Goal: Find specific page/section: Find specific page/section

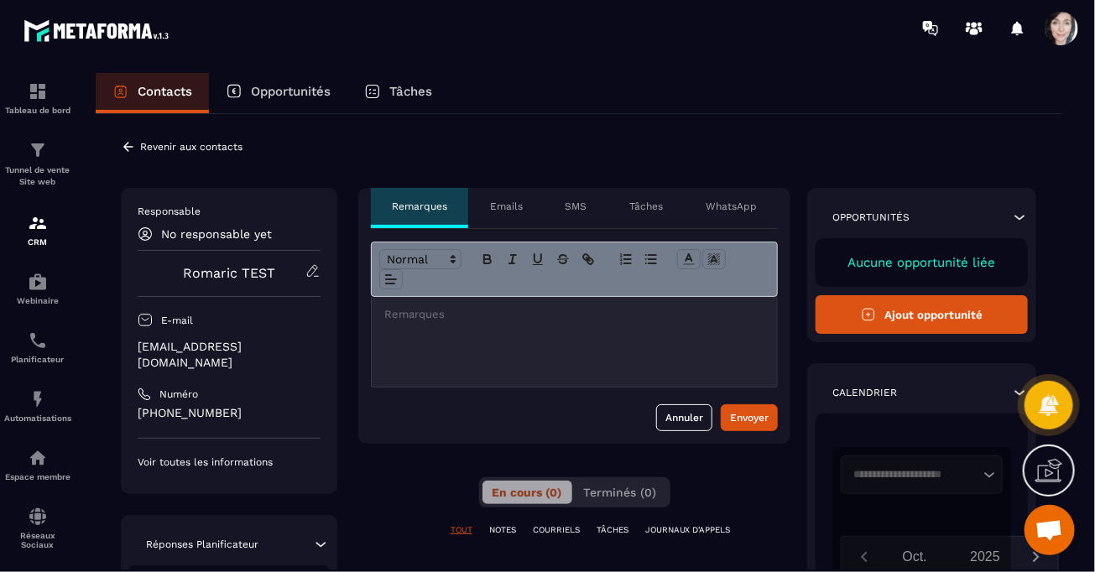
click at [1018, 218] on icon at bounding box center [1020, 217] width 10 height 5
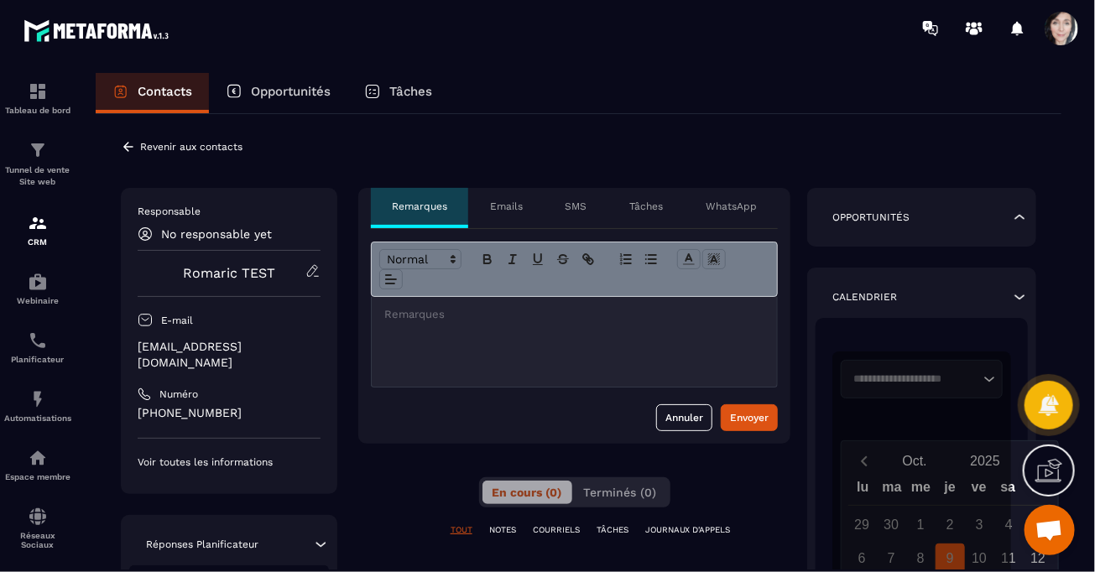
click at [310, 268] on icon at bounding box center [312, 271] width 15 height 15
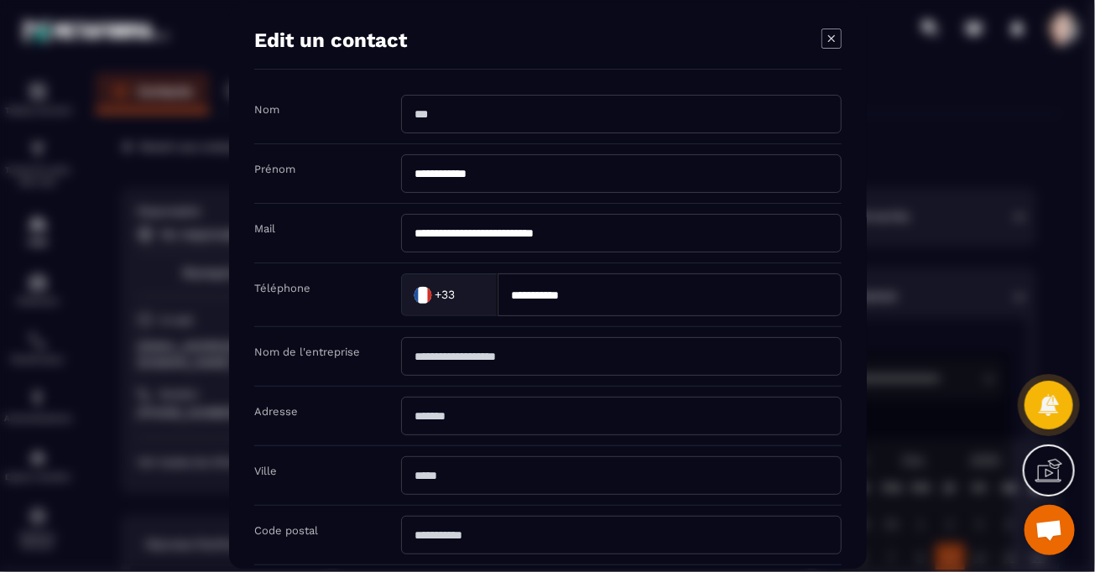
click at [832, 35] on icon "Modal window" at bounding box center [832, 39] width 20 height 20
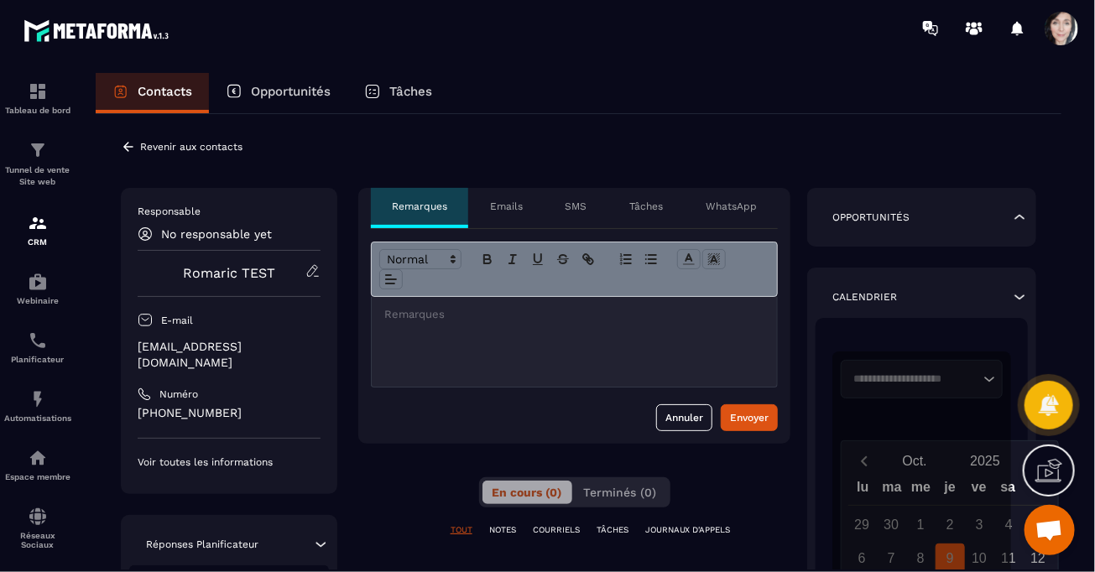
scroll to position [332, 0]
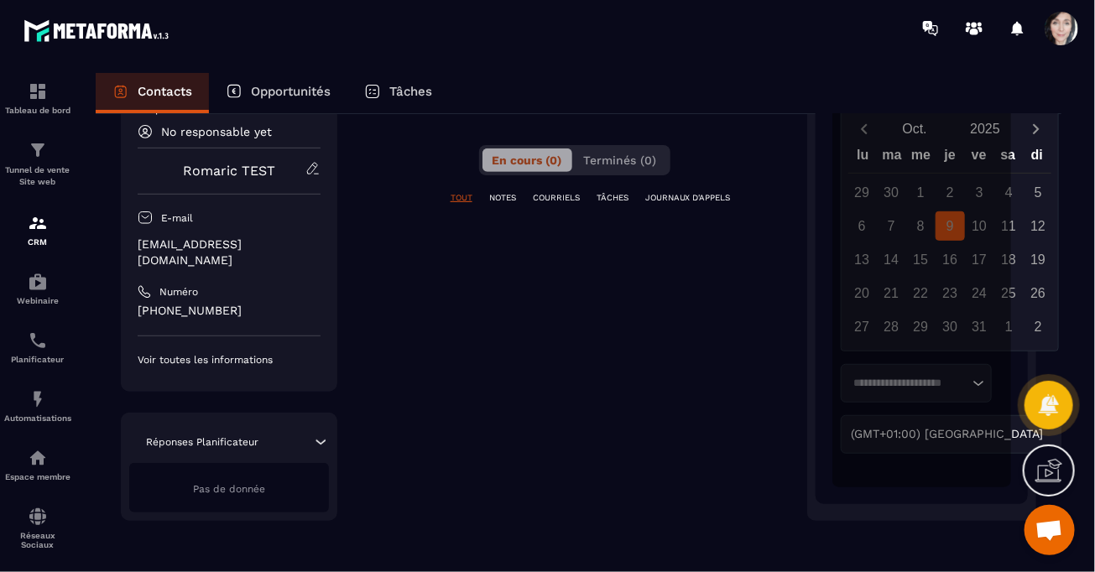
click at [265, 356] on p "Voir toutes les informations" at bounding box center [229, 359] width 183 height 13
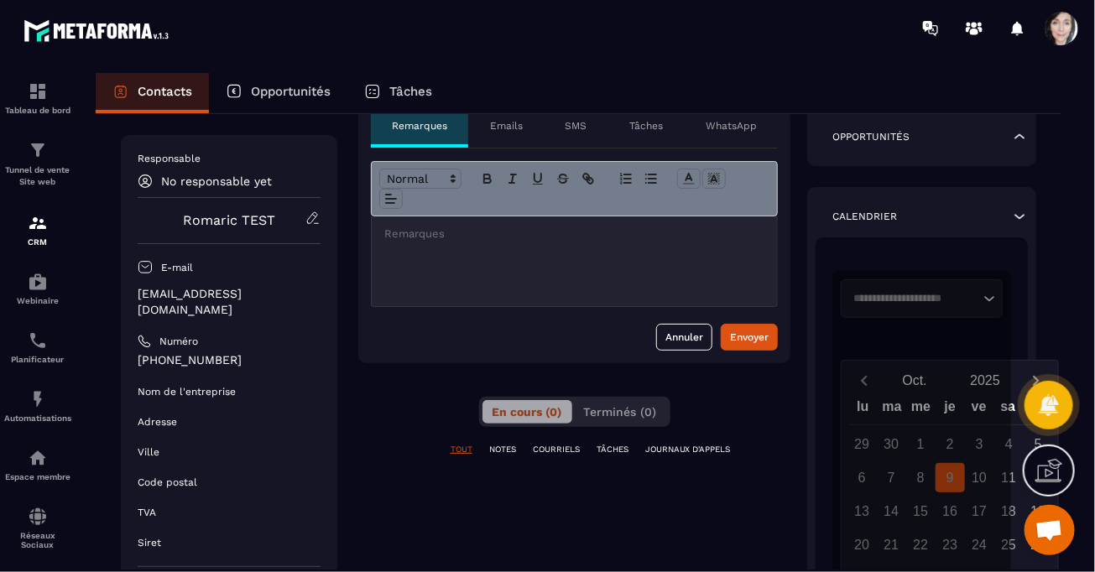
scroll to position [0, 0]
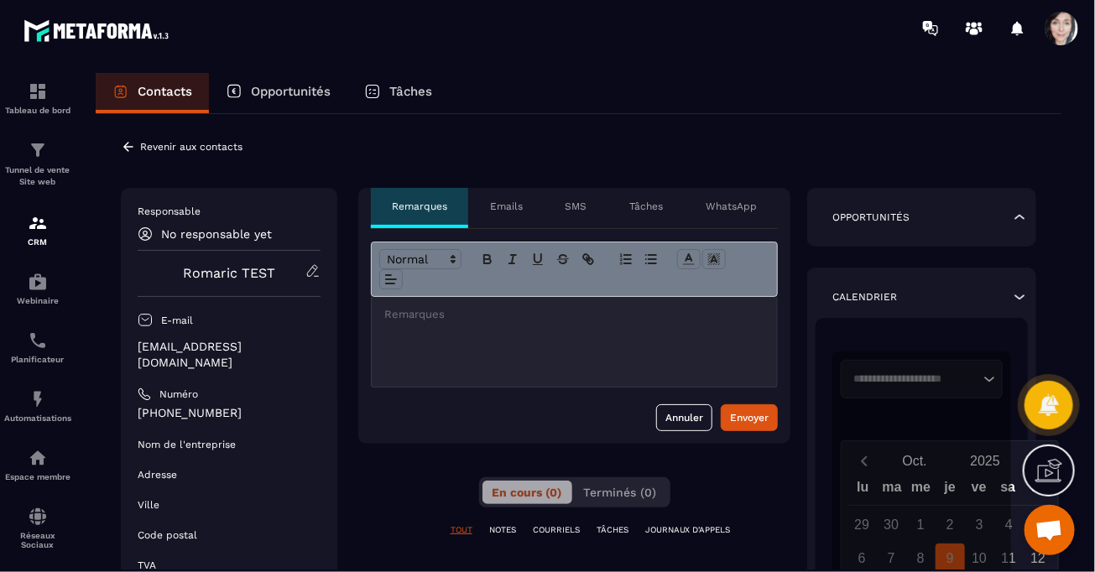
click at [153, 142] on p "Revenir aux contacts" at bounding box center [191, 147] width 102 height 12
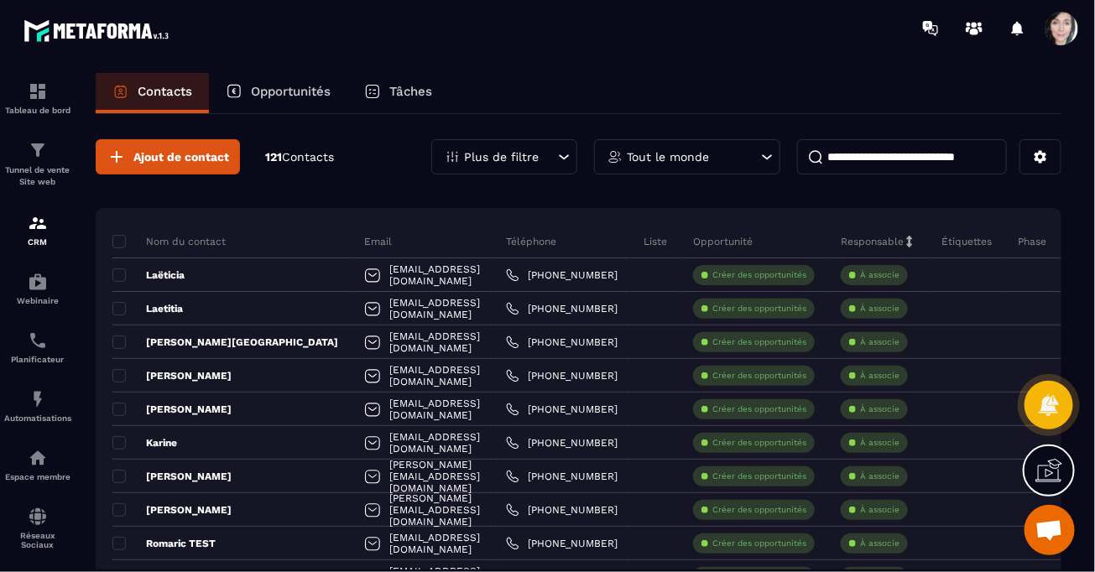
click at [566, 158] on icon at bounding box center [565, 156] width 10 height 5
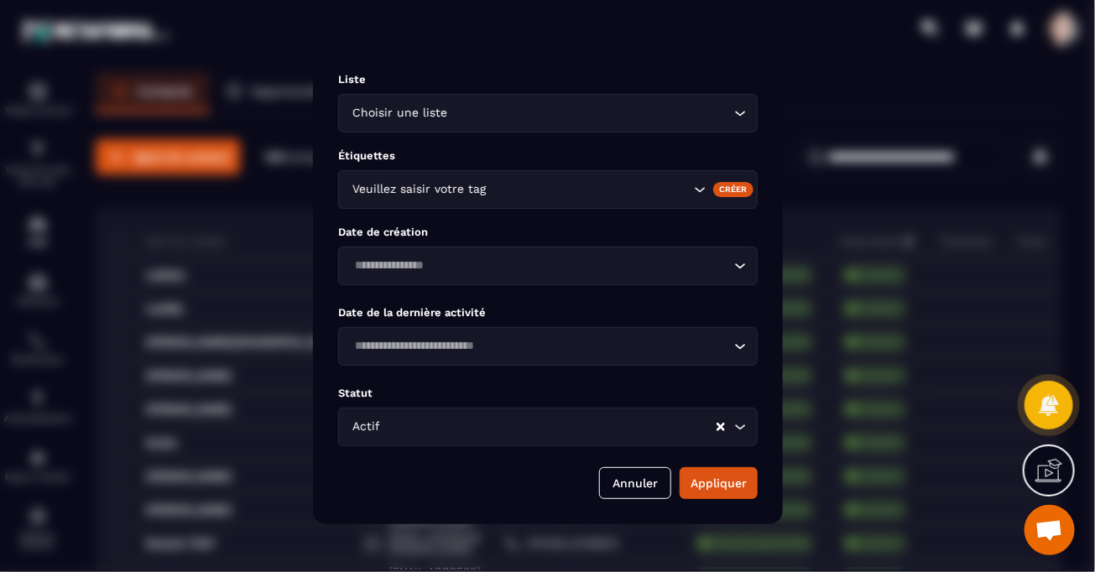
drag, startPoint x: 621, startPoint y: 351, endPoint x: 596, endPoint y: 394, distance: 49.7
click at [614, 365] on div "Date de la dernière activité Loading..." at bounding box center [548, 336] width 420 height 60
click at [625, 468] on button "Annuler" at bounding box center [635, 483] width 72 height 32
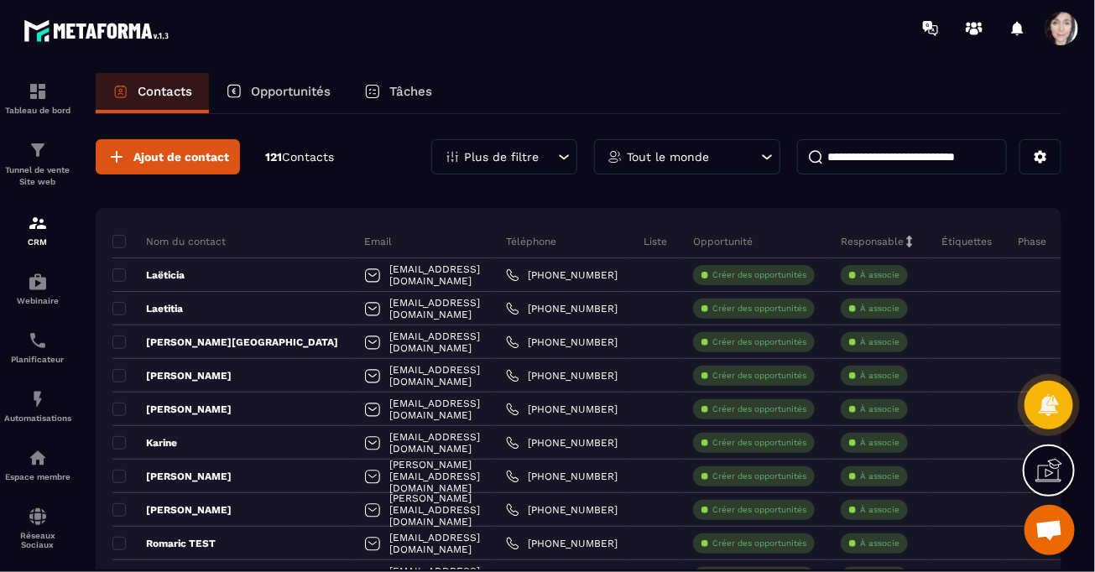
click at [770, 154] on icon at bounding box center [767, 157] width 17 height 17
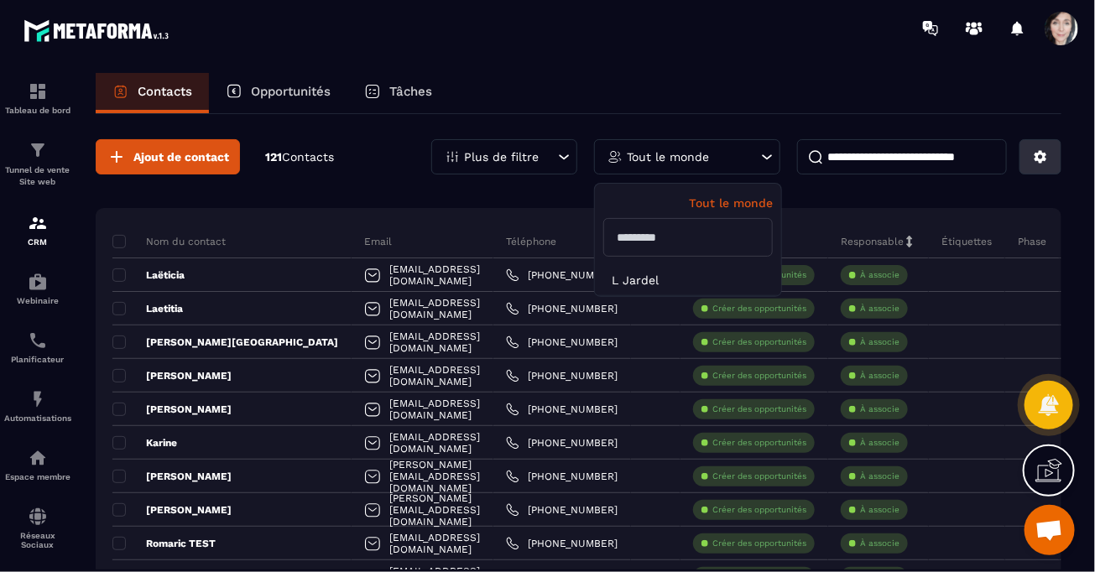
click at [1040, 158] on icon at bounding box center [1040, 156] width 15 height 15
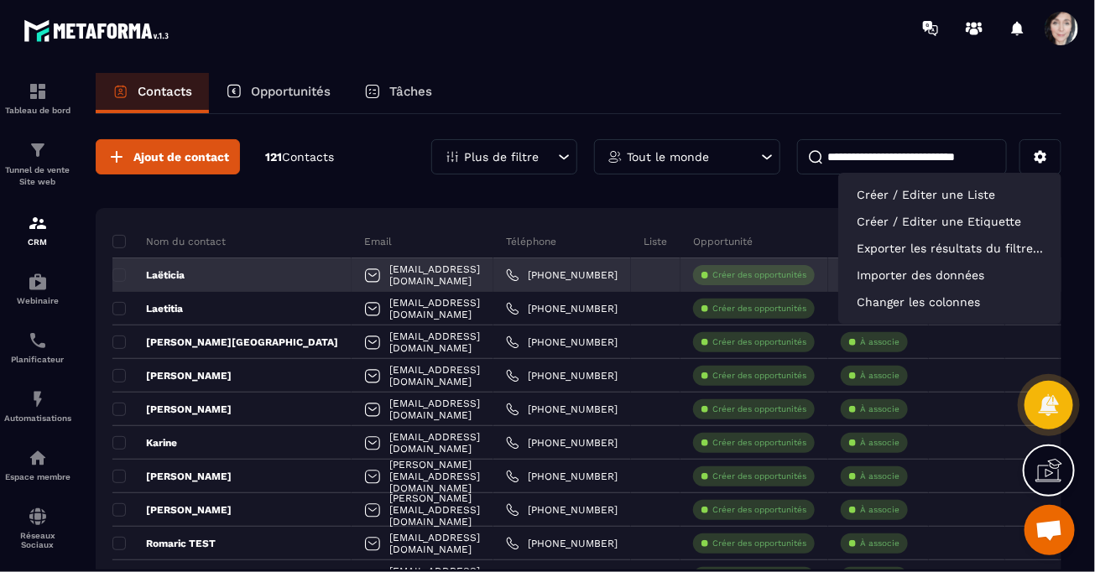
click at [632, 271] on div at bounding box center [656, 275] width 50 height 34
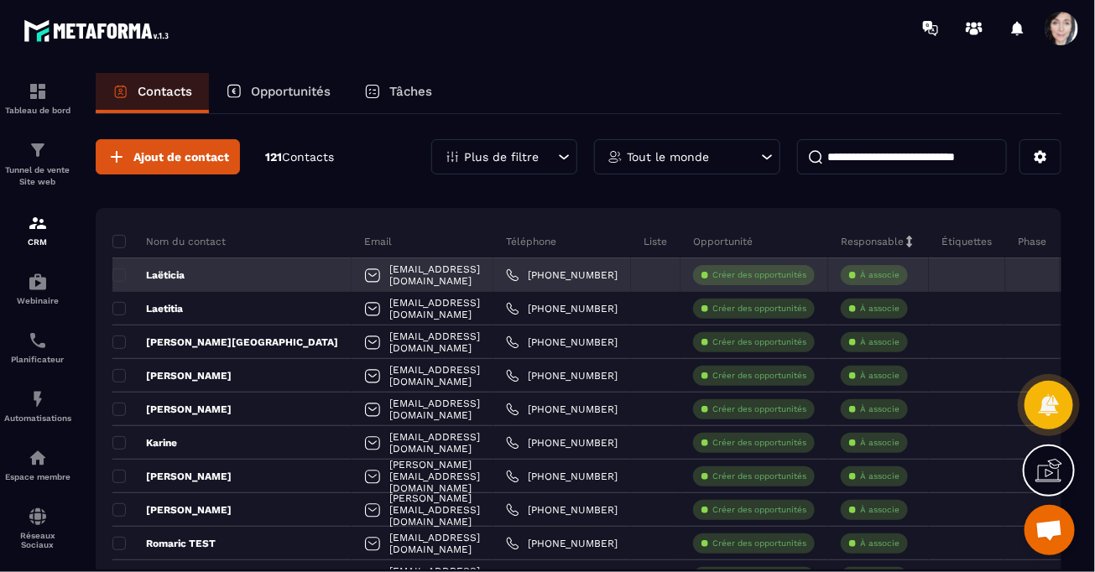
click at [352, 276] on div "[EMAIL_ADDRESS][DOMAIN_NAME]" at bounding box center [423, 275] width 142 height 34
click at [352, 272] on div "[EMAIL_ADDRESS][DOMAIN_NAME]" at bounding box center [423, 275] width 142 height 34
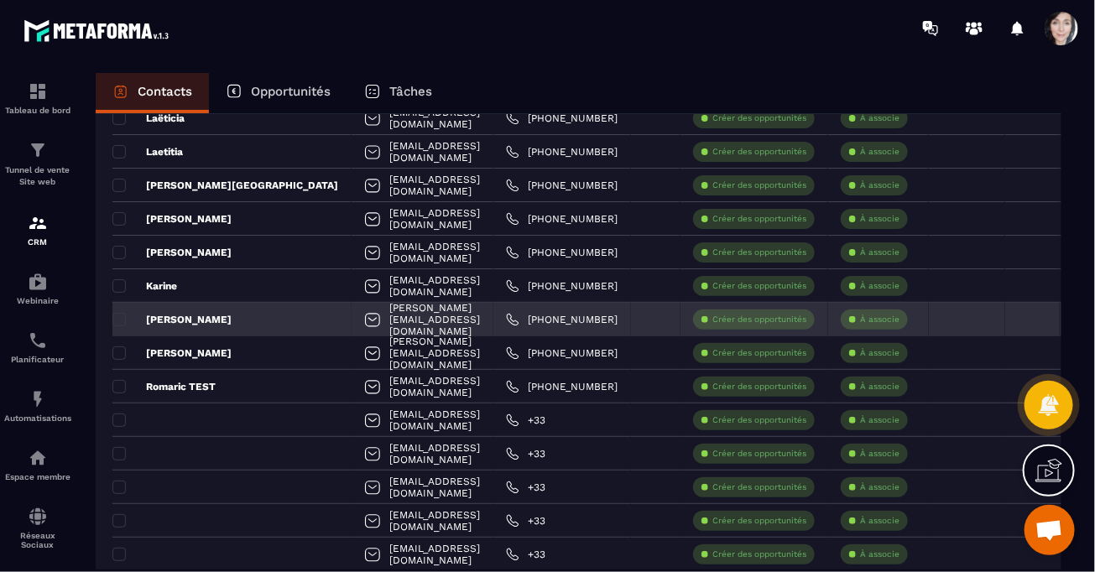
scroll to position [168, 0]
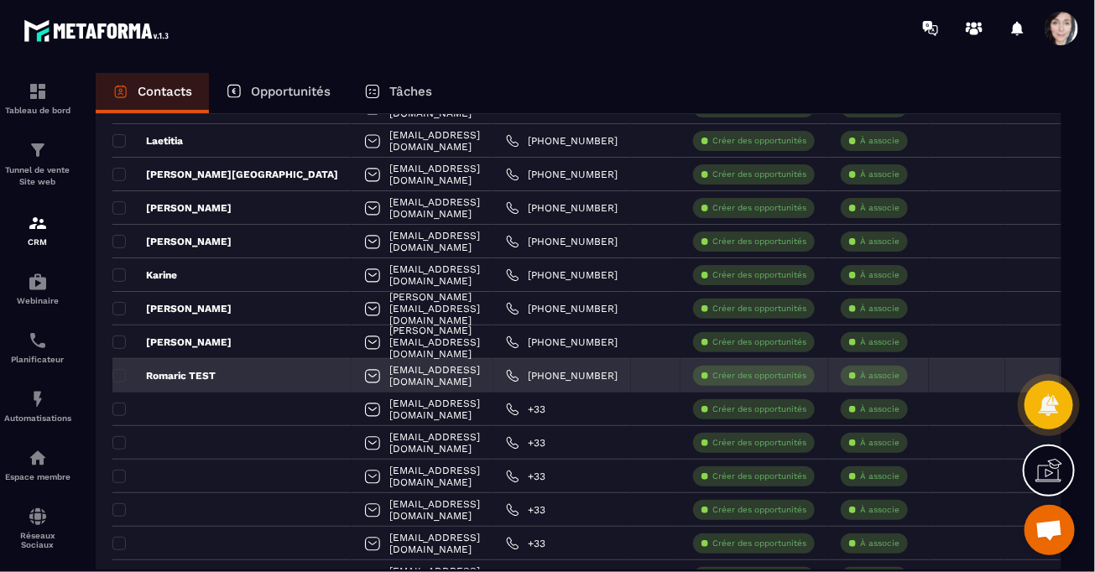
click at [364, 374] on div at bounding box center [372, 378] width 17 height 32
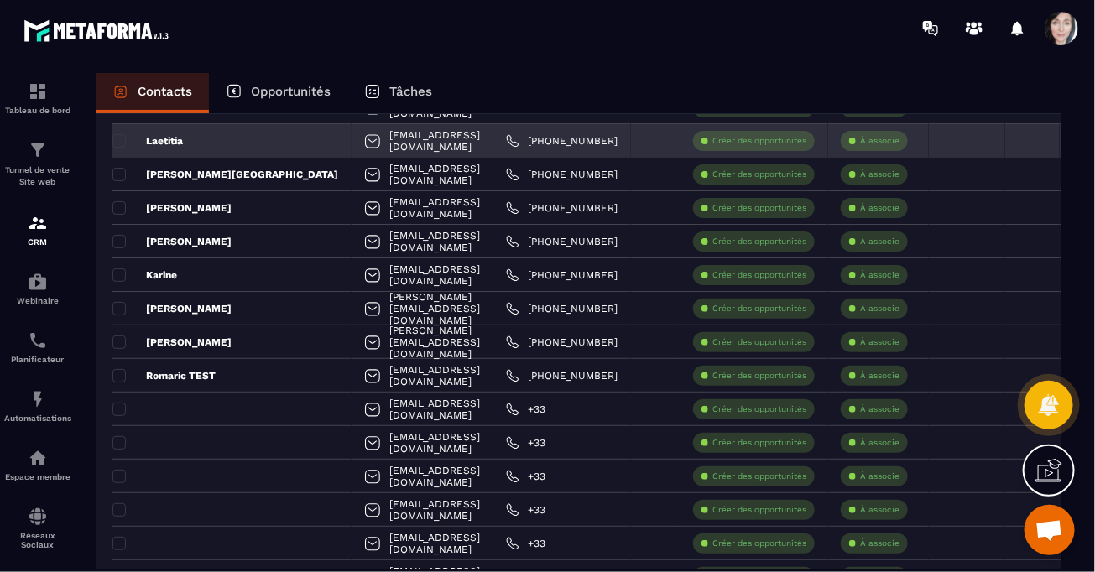
click at [364, 140] on div at bounding box center [372, 143] width 17 height 32
click at [159, 134] on p "Laetitia" at bounding box center [147, 140] width 70 height 13
